Goal: Information Seeking & Learning: Learn about a topic

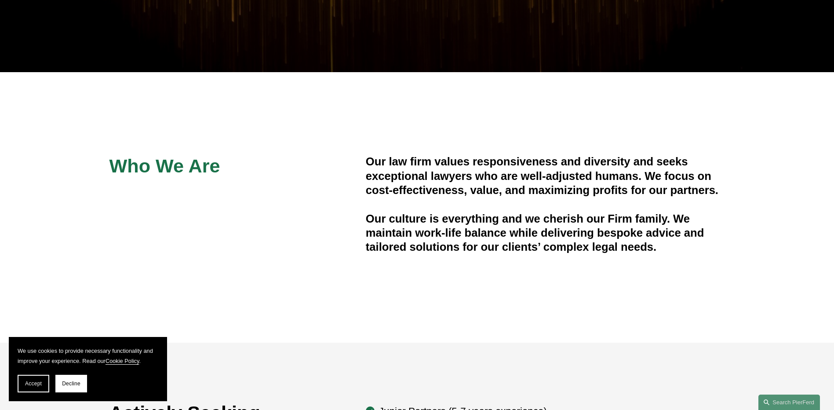
scroll to position [220, 0]
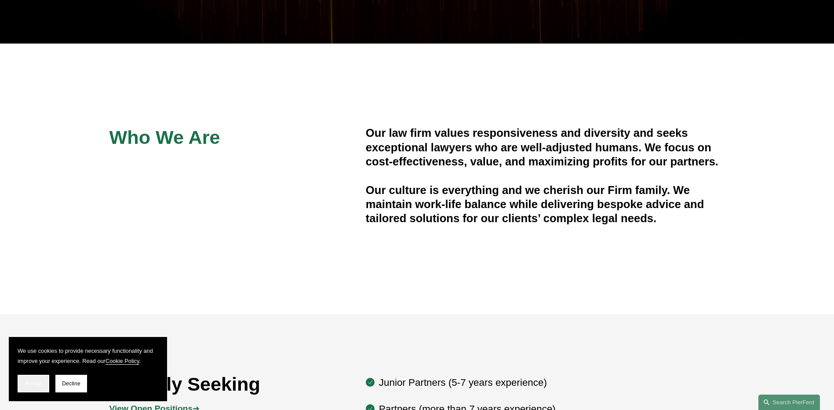
click at [40, 385] on span "Accept" at bounding box center [33, 383] width 17 height 6
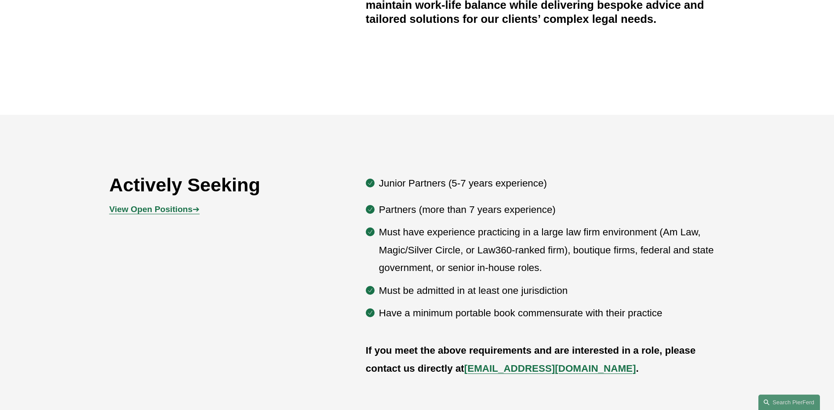
scroll to position [439, 0]
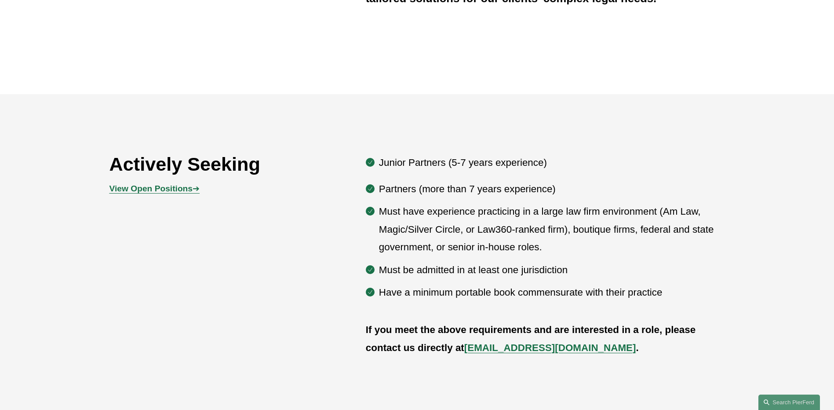
click at [191, 188] on strong "View Open Positions" at bounding box center [150, 188] width 83 height 9
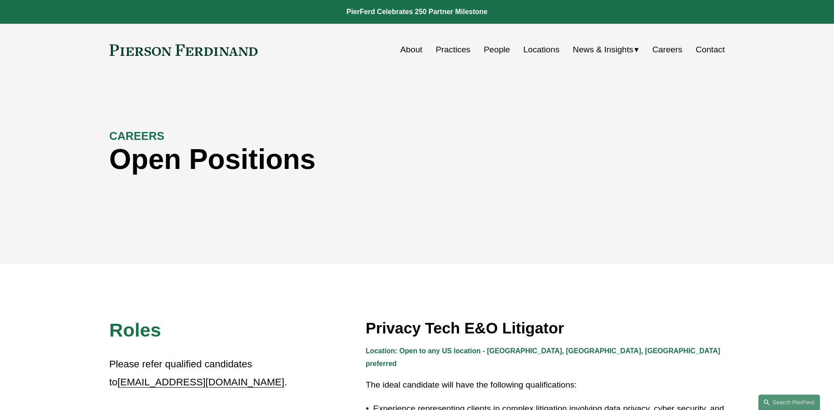
drag, startPoint x: 533, startPoint y: 186, endPoint x: 515, endPoint y: 0, distance: 186.4
click at [500, 49] on link "People" at bounding box center [496, 49] width 26 height 17
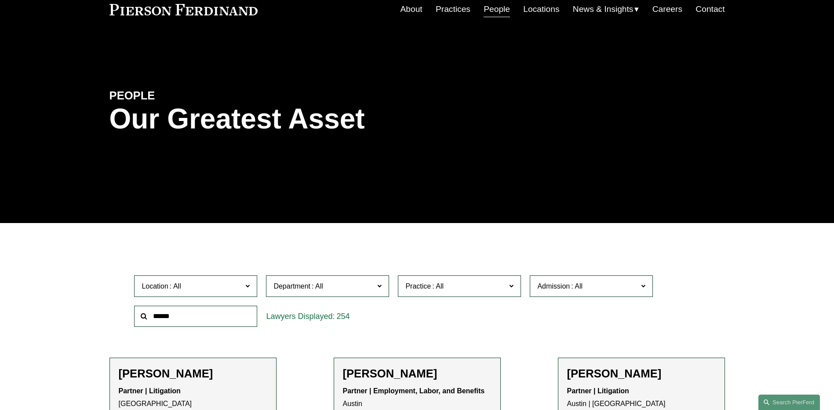
scroll to position [88, 0]
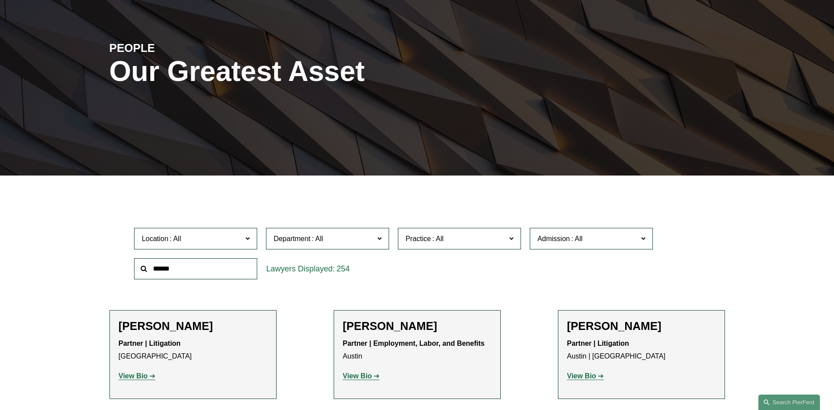
click at [243, 241] on label "Location" at bounding box center [195, 239] width 123 height 22
click at [0, 0] on link "Charlotte" at bounding box center [0, 0] width 0 height 0
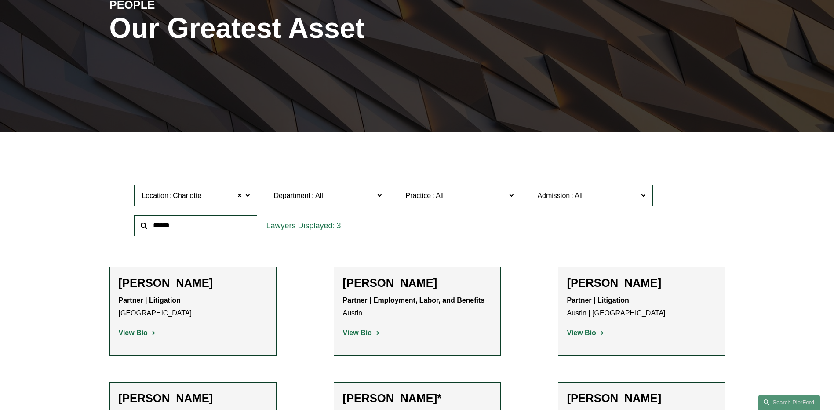
scroll to position [175, 0]
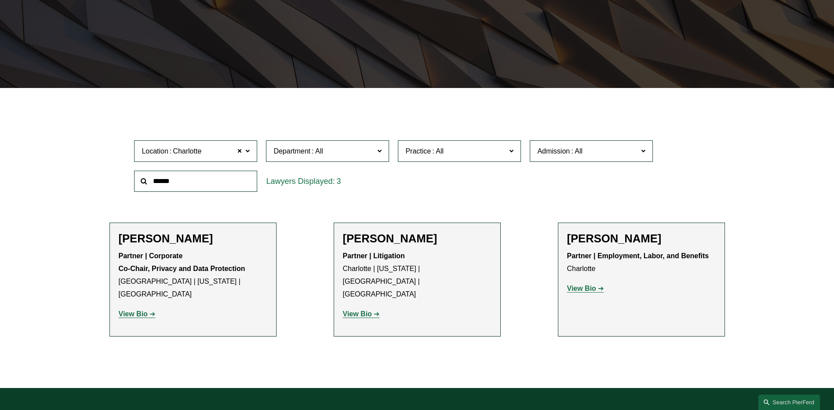
click at [590, 286] on strong "View Bio" at bounding box center [581, 287] width 29 height 7
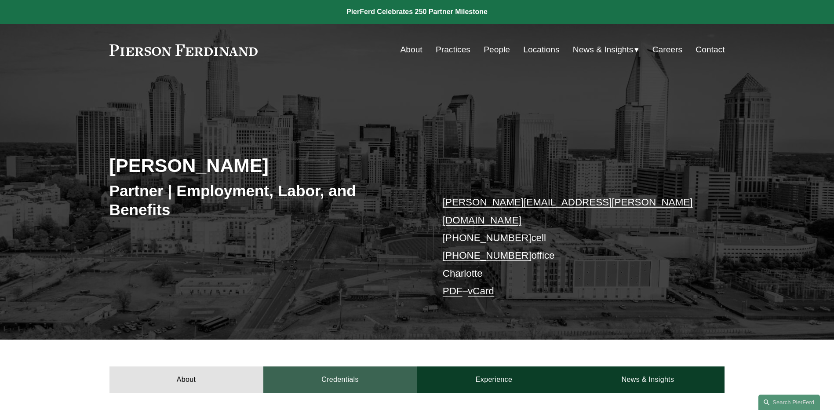
click at [356, 377] on link "Credentials" at bounding box center [340, 379] width 154 height 26
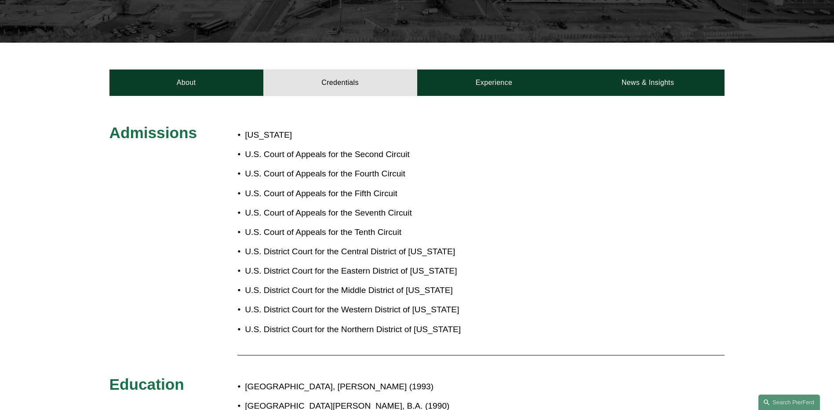
scroll to position [308, 0]
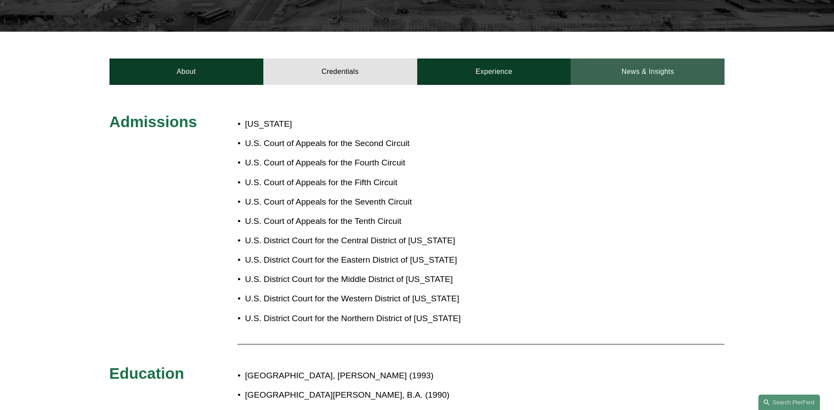
click at [670, 58] on link "News & Insights" at bounding box center [647, 71] width 154 height 26
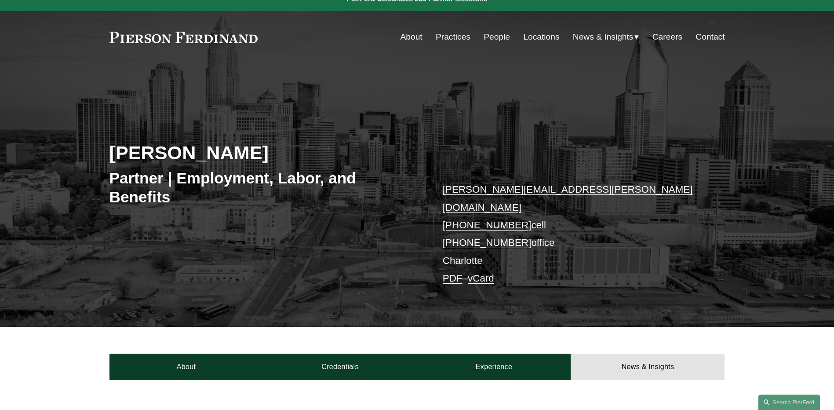
scroll to position [0, 0]
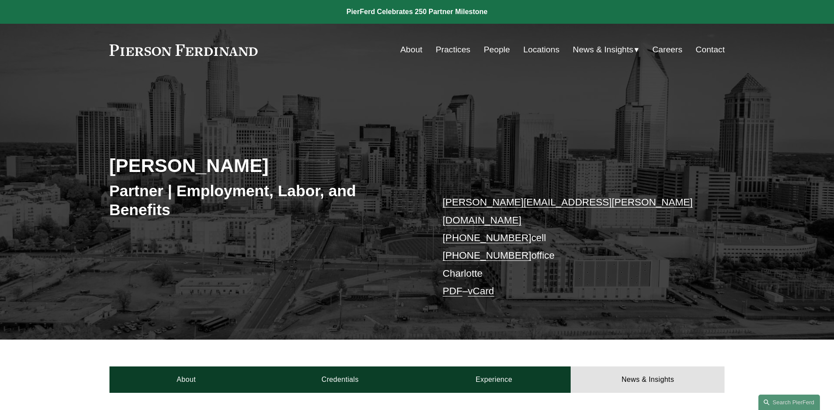
click at [414, 49] on link "About" at bounding box center [411, 49] width 22 height 17
